Goal: Information Seeking & Learning: Learn about a topic

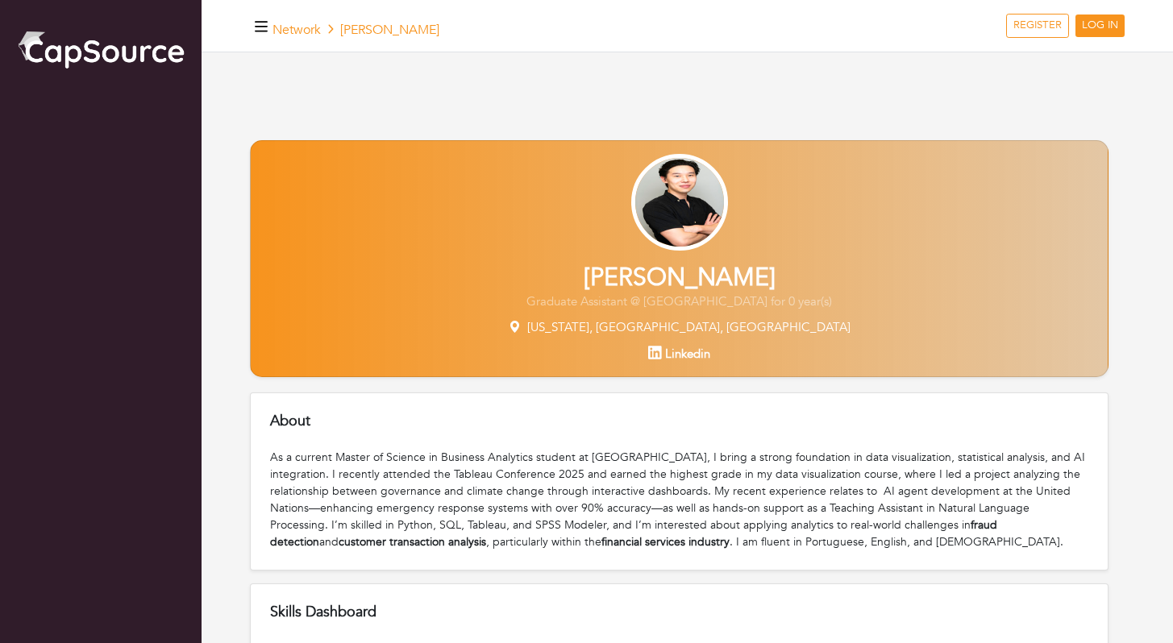
scroll to position [343, 0]
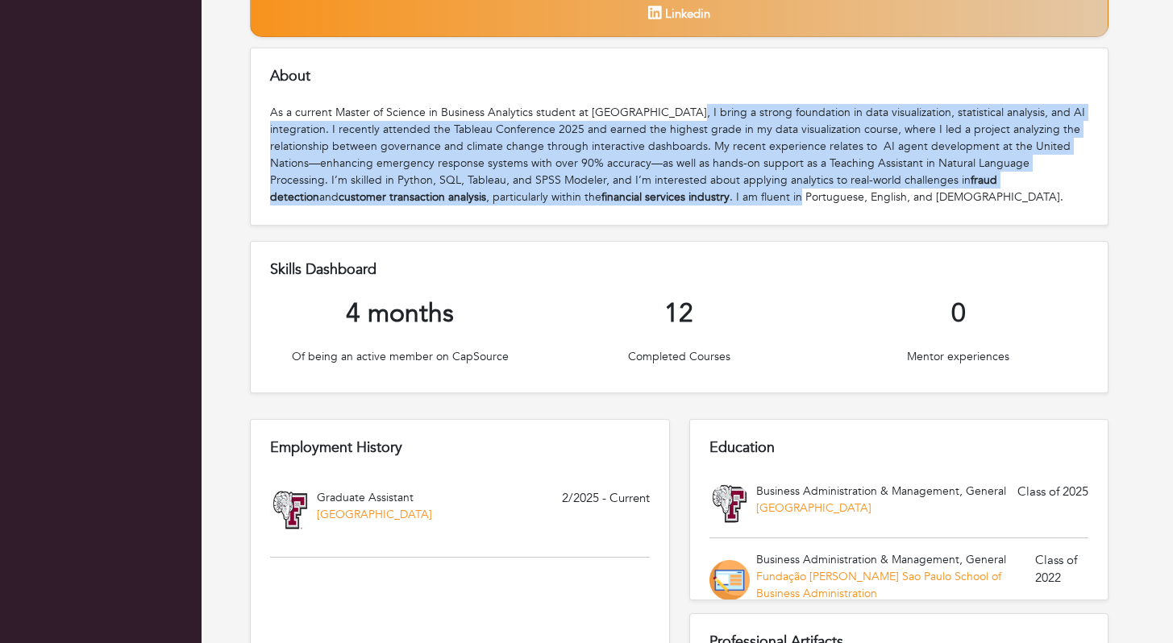
drag, startPoint x: 679, startPoint y: 114, endPoint x: 683, endPoint y: 195, distance: 80.7
click at [683, 195] on div "As a current Master of Science in Business Analytics student at [GEOGRAPHIC_DAT…" at bounding box center [679, 155] width 818 height 102
drag, startPoint x: 642, startPoint y: 202, endPoint x: 654, endPoint y: 109, distance: 94.3
click at [654, 109] on div "As a current Master of Science in Business Analytics student at [GEOGRAPHIC_DAT…" at bounding box center [679, 155] width 818 height 102
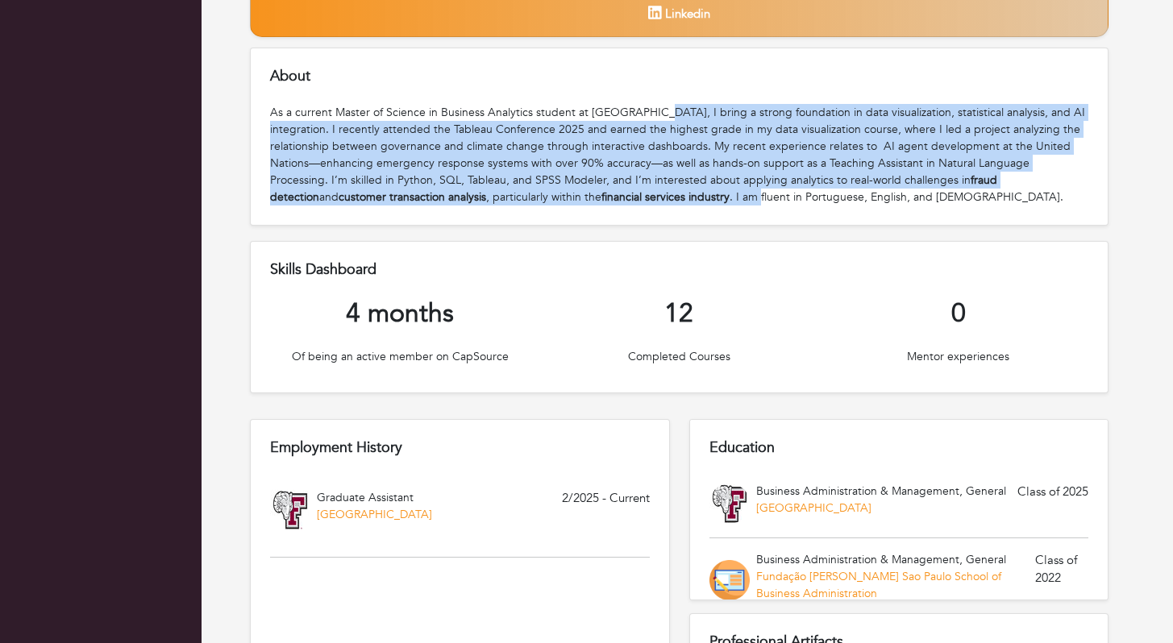
click at [654, 109] on div "As a current Master of Science in Business Analytics student at [GEOGRAPHIC_DAT…" at bounding box center [679, 155] width 818 height 102
drag, startPoint x: 628, startPoint y: 114, endPoint x: 646, endPoint y: 196, distance: 83.3
click at [646, 196] on div "As a current Master of Science in Business Analytics student at [GEOGRAPHIC_DAT…" at bounding box center [679, 155] width 818 height 102
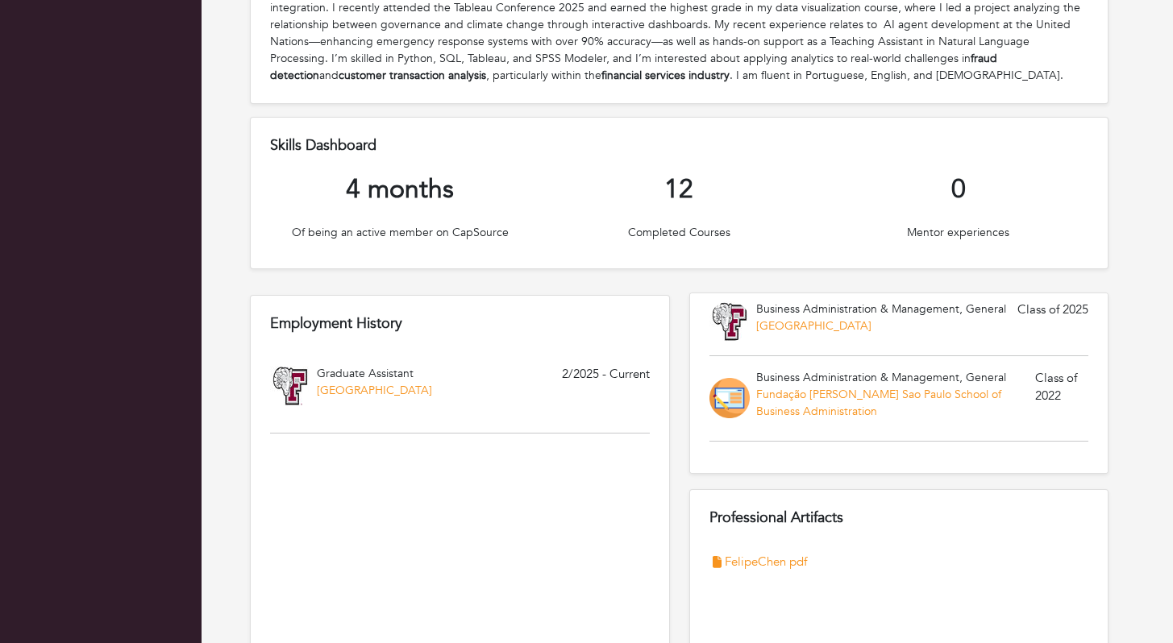
scroll to position [0, 0]
